Goal: Task Accomplishment & Management: Manage account settings

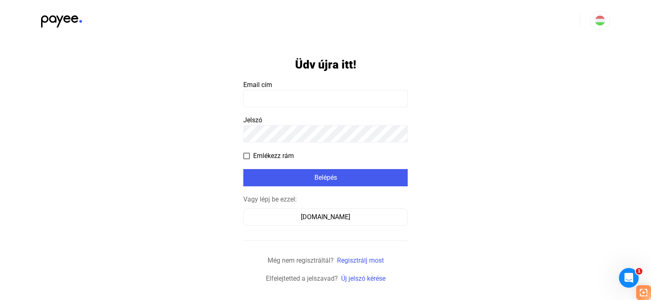
click at [347, 104] on input at bounding box center [325, 98] width 164 height 17
click at [345, 102] on input at bounding box center [325, 98] width 164 height 17
click at [624, 276] on icon "Intercom üzenőfelület megnyitása" at bounding box center [628, 277] width 14 height 14
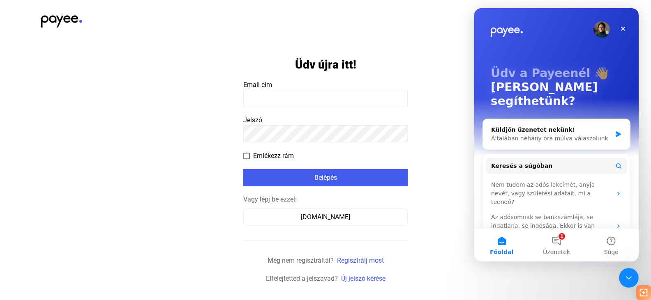
click at [337, 98] on input at bounding box center [325, 98] width 164 height 17
click at [307, 99] on input at bounding box center [325, 98] width 164 height 17
type input "**********"
click at [246, 155] on span at bounding box center [246, 156] width 7 height 7
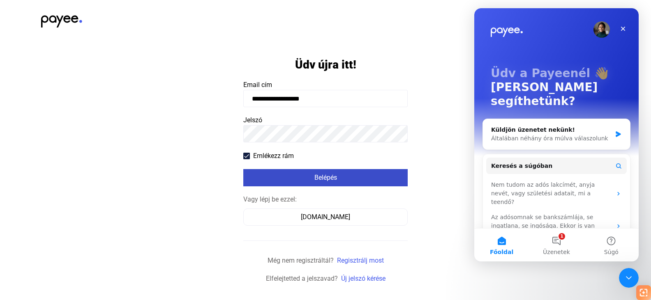
click at [330, 177] on div "Belépés" at bounding box center [325, 178] width 159 height 10
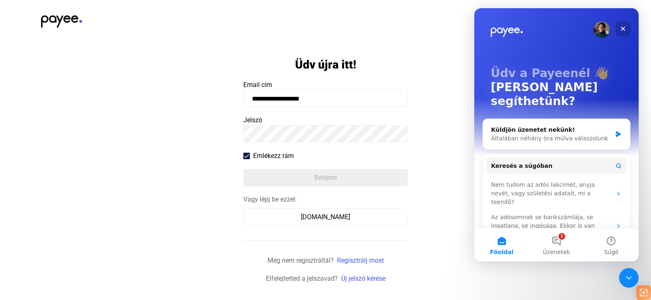
click at [620, 27] on icon "Bezárás" at bounding box center [623, 28] width 7 height 7
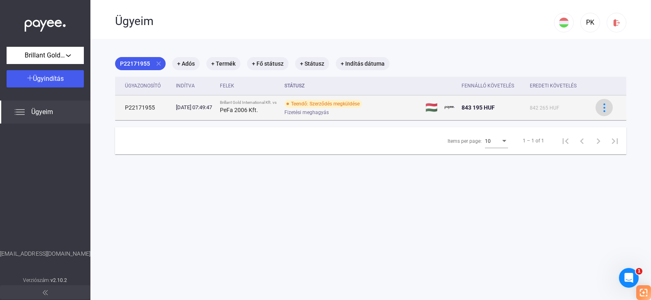
click at [602, 115] on button at bounding box center [603, 107] width 17 height 17
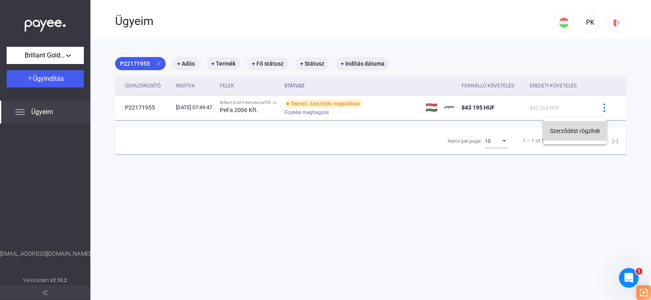
click at [595, 131] on button "Szerződést rögzítek" at bounding box center [574, 131] width 63 height 20
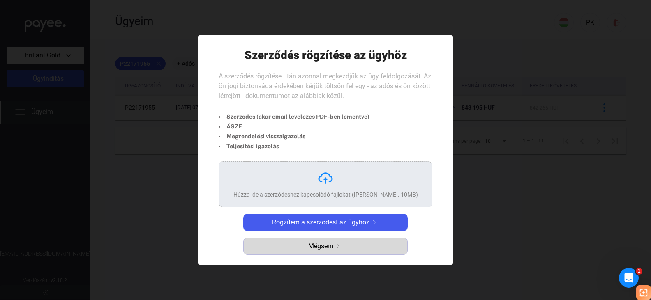
click at [331, 250] on span "Mégsem" at bounding box center [320, 247] width 25 height 10
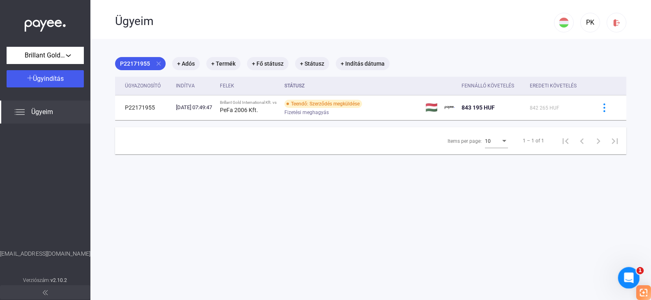
click at [629, 272] on icon "Intercom üzenőfelület megnyitása" at bounding box center [628, 277] width 14 height 14
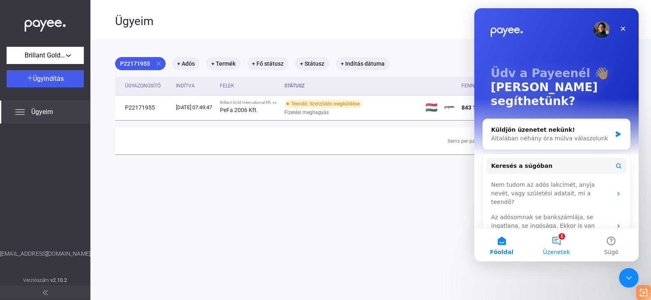
click at [558, 240] on button "1 Üzenetek" at bounding box center [556, 245] width 55 height 33
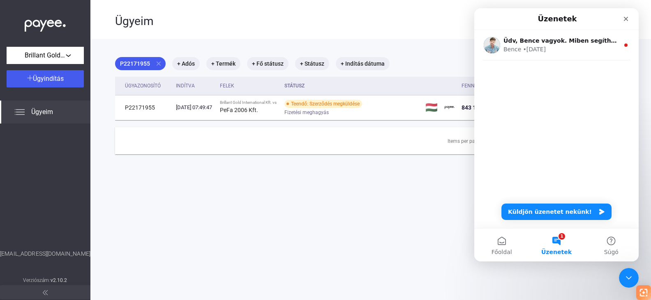
click at [529, 83] on div "Üdv, Bence vagyok. Miben segíthetek? 😊😊 Bence • 45 héttel ezelőtt" at bounding box center [556, 61] width 164 height 63
click at [503, 65] on div "Üdv, Bence vagyok. Miben segíthetek? 😊😊 Bence • 45 héttel ezelőtt" at bounding box center [556, 61] width 164 height 63
click at [580, 217] on button "Küldjön üzenetet nekünk!" at bounding box center [556, 212] width 110 height 16
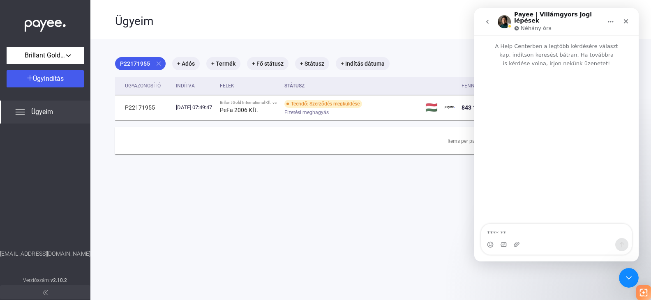
click at [541, 235] on textarea "Üzenet…" at bounding box center [556, 231] width 150 height 14
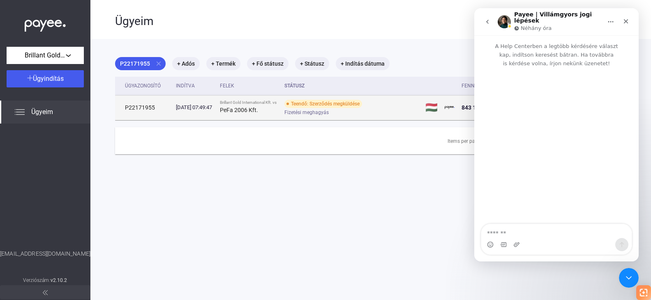
drag, startPoint x: 125, startPoint y: 109, endPoint x: 153, endPoint y: 109, distance: 27.9
click at [153, 109] on td "P22171955" at bounding box center [144, 107] width 58 height 25
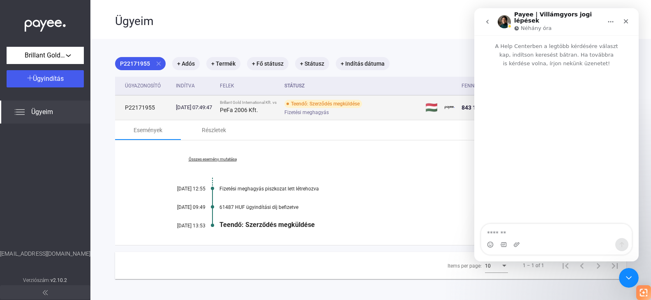
copy td "P22171955"
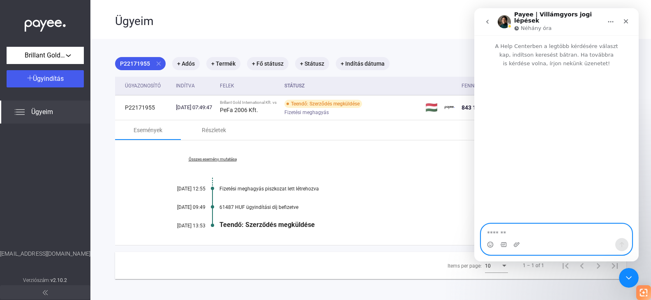
click at [516, 233] on textarea "Üzenet…" at bounding box center [556, 231] width 150 height 14
paste textarea "*********"
type textarea "*********"
click at [625, 246] on button "Üzenet küldése…" at bounding box center [621, 244] width 13 height 13
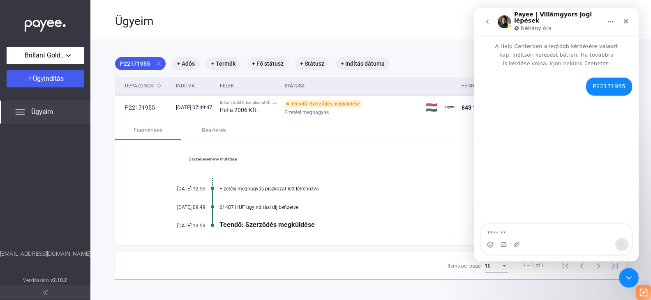
click at [528, 233] on textarea "Üzenet…" at bounding box center [556, 231] width 150 height 14
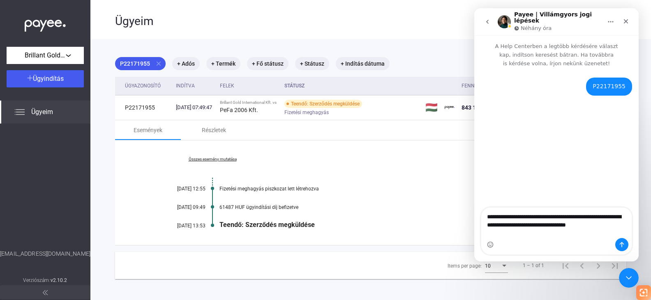
type textarea "**********"
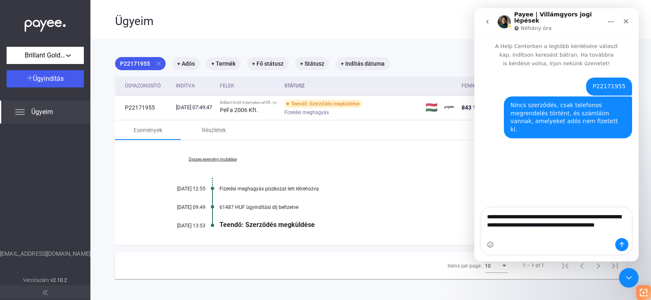
type textarea "**********"
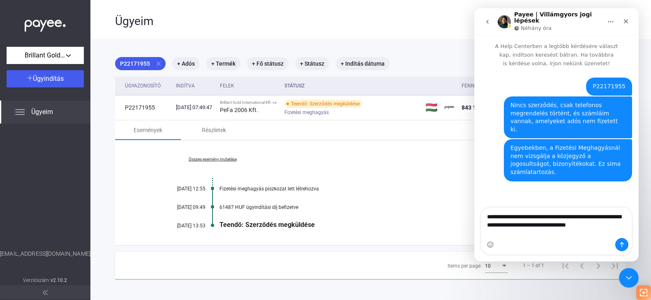
type textarea "**********"
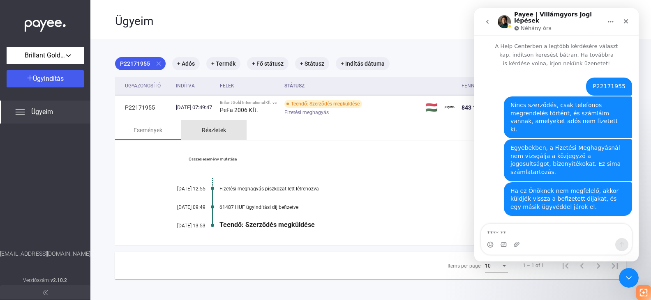
click at [213, 131] on div "Részletek" at bounding box center [214, 130] width 24 height 10
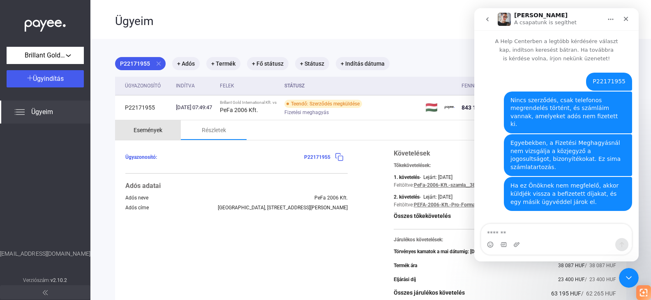
click at [143, 133] on div "Események" at bounding box center [148, 130] width 29 height 10
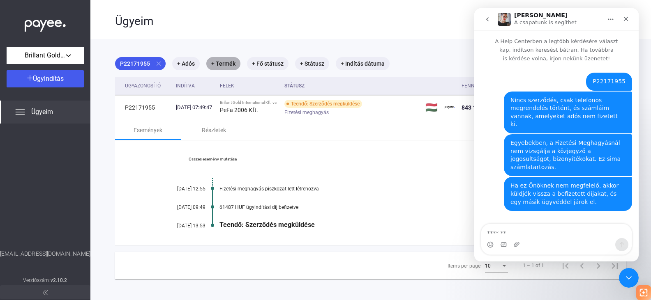
click at [225, 65] on mat-chip "+ Termék" at bounding box center [223, 63] width 34 height 13
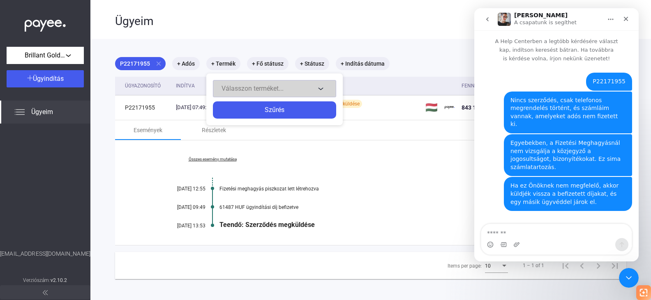
click at [323, 90] on button "Válasszon terméket..." at bounding box center [274, 88] width 123 height 17
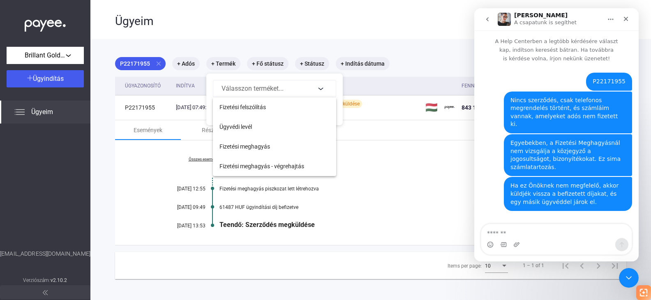
click at [188, 65] on div at bounding box center [325, 150] width 651 height 300
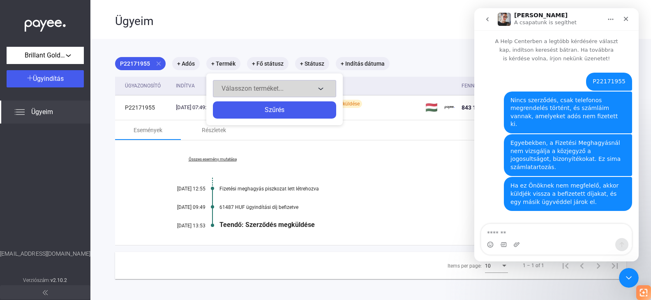
click at [319, 88] on button "Válasszon terméket..." at bounding box center [274, 88] width 123 height 17
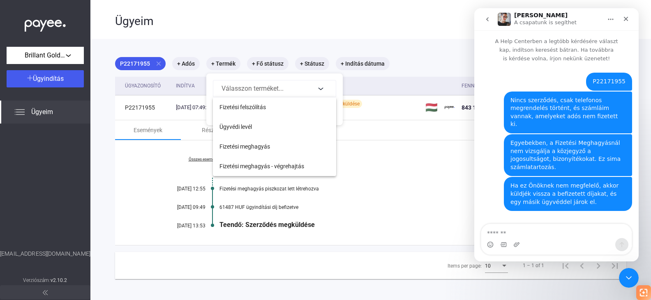
click at [406, 177] on div at bounding box center [325, 150] width 651 height 300
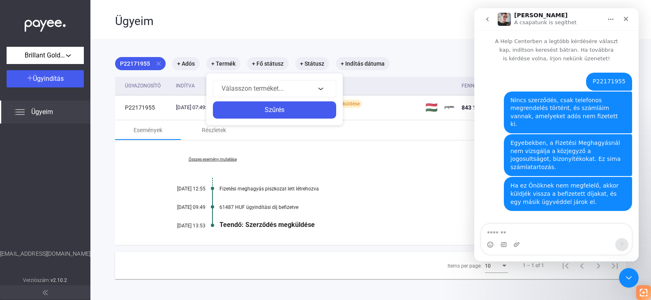
click at [367, 64] on div at bounding box center [325, 150] width 651 height 300
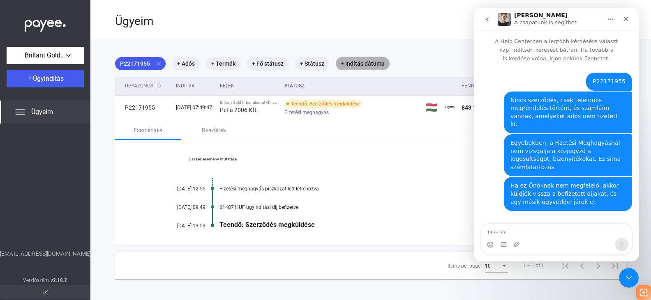
click at [367, 64] on mat-chip "+ Indítás dátuma" at bounding box center [363, 63] width 54 height 13
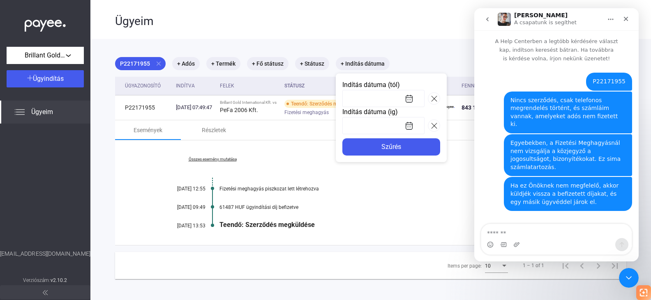
click at [336, 166] on div at bounding box center [325, 150] width 651 height 300
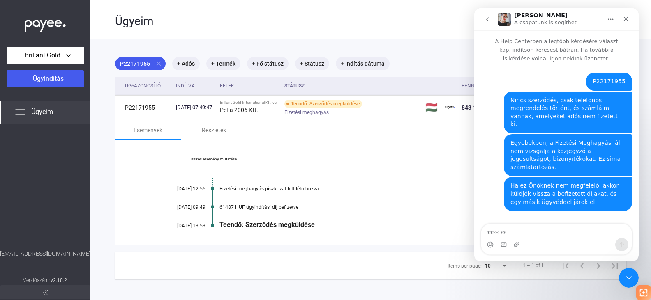
click at [356, 168] on div "Összes esemény mutatása 2025.08.15. 12:55 Fizetési meghagyás piszkozat lett lét…" at bounding box center [370, 193] width 511 height 105
click at [409, 171] on div "Összes esemény mutatása 2025.08.15. 12:55 Fizetési meghagyás piszkozat lett lét…" at bounding box center [370, 193] width 511 height 105
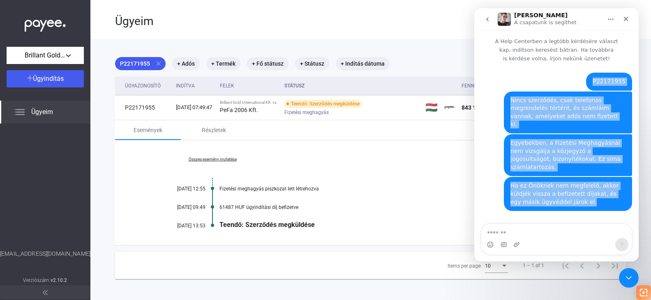
drag, startPoint x: 597, startPoint y: 79, endPoint x: 619, endPoint y: 190, distance: 113.1
click at [624, 186] on div "P22171955 Paul • 3 perccel ezelőtt Nincs szerződés, csak telefonos megrendelés …" at bounding box center [556, 147] width 151 height 148
copy div "P22171955 Paul • 3 perccel ezelőtt Nincs szerződés, csak telefonos megrendelés …"
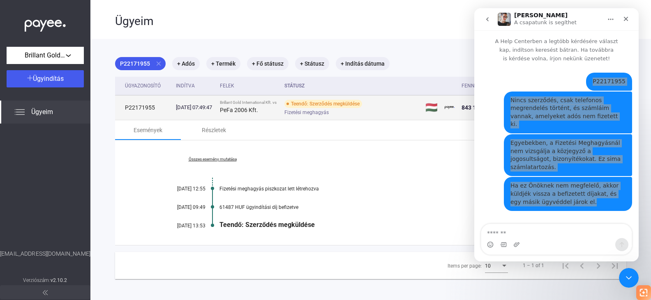
click at [346, 106] on div "Teendő: Szerződés megküldése" at bounding box center [323, 104] width 78 height 8
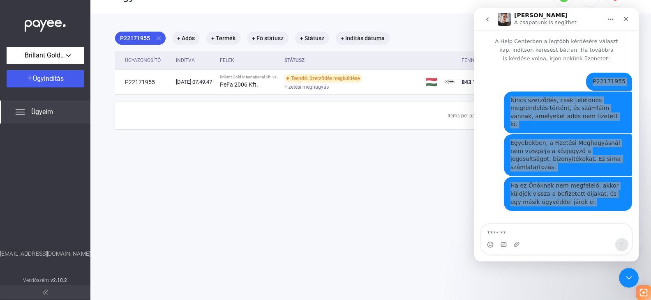
scroll to position [39, 0]
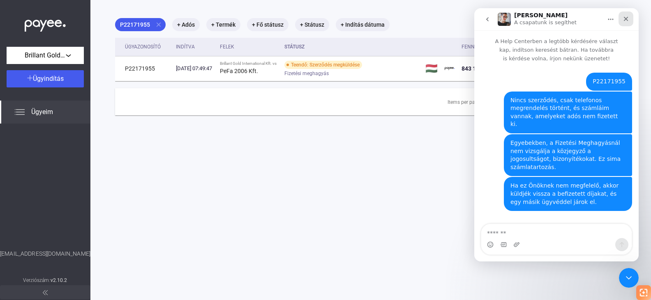
click at [625, 20] on icon "Bezárás" at bounding box center [626, 19] width 5 height 5
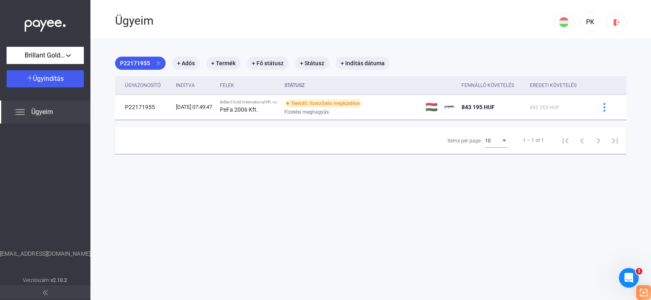
scroll to position [0, 0]
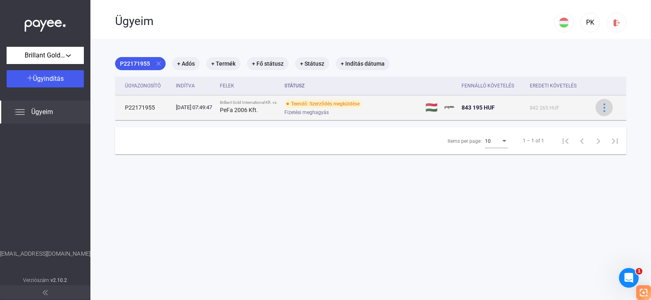
click at [603, 107] on div at bounding box center [604, 108] width 12 height 9
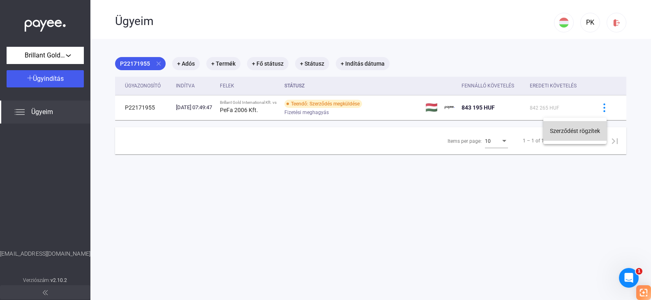
click at [596, 131] on button "Szerződést rögzítek" at bounding box center [574, 131] width 63 height 20
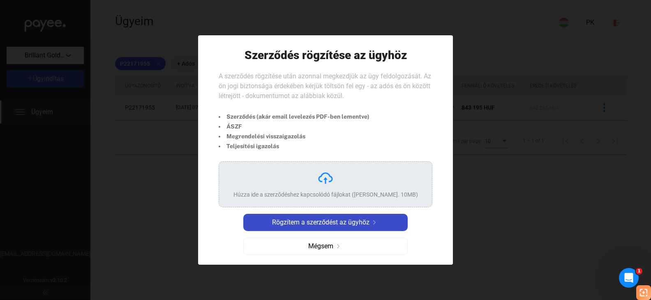
click at [344, 222] on span "Rögzítem a szerződést az ügyhöz" at bounding box center [320, 223] width 97 height 10
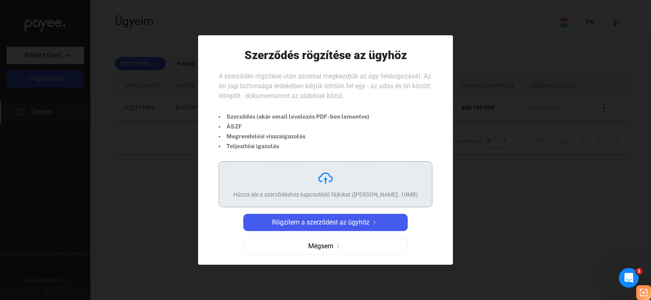
click at [335, 189] on div "Húzza ide a szerződéshez kapcsolódó fájlokat (Max. 10MB)" at bounding box center [325, 184] width 185 height 29
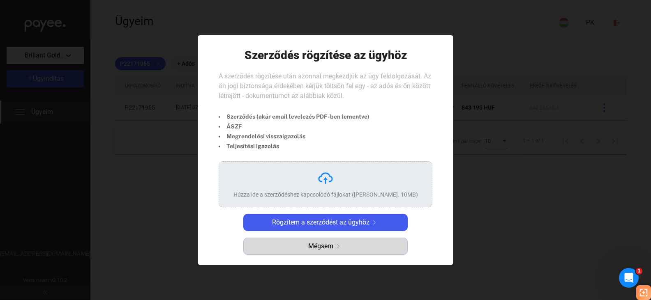
click at [323, 248] on span "Mégsem" at bounding box center [320, 247] width 25 height 10
